Goal: Use online tool/utility: Utilize a website feature to perform a specific function

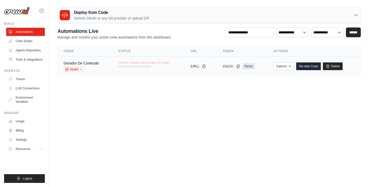
click at [94, 66] on div "Gerador De Conteudo Studio" at bounding box center [81, 66] width 35 height 11
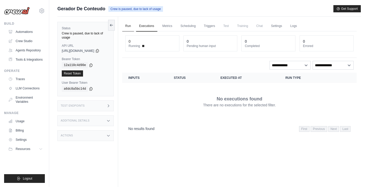
click at [131, 27] on link "Run" at bounding box center [128, 26] width 12 height 11
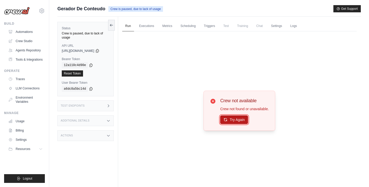
click at [238, 122] on button "Try Again" at bounding box center [234, 119] width 28 height 9
